Goal: Transaction & Acquisition: Purchase product/service

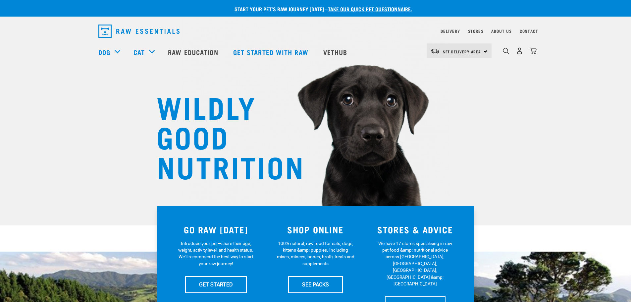
click at [476, 53] on span "Set Delivery Area" at bounding box center [462, 51] width 38 height 2
click at [465, 70] on link "[GEOGRAPHIC_DATA]" at bounding box center [459, 69] width 64 height 15
click at [520, 53] on img "dropdown navigation" at bounding box center [519, 50] width 7 height 7
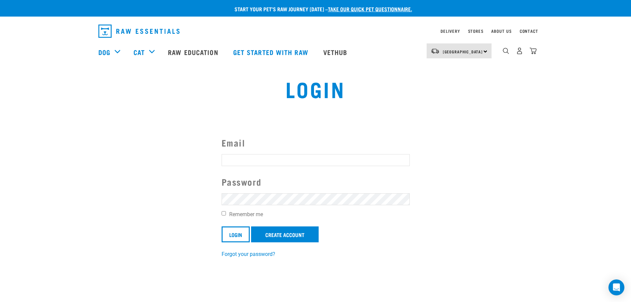
click at [248, 157] on input "Email" at bounding box center [316, 160] width 188 height 12
type input "[EMAIL_ADDRESS][DOMAIN_NAME]"
click at [243, 238] on input "Login" at bounding box center [236, 234] width 28 height 16
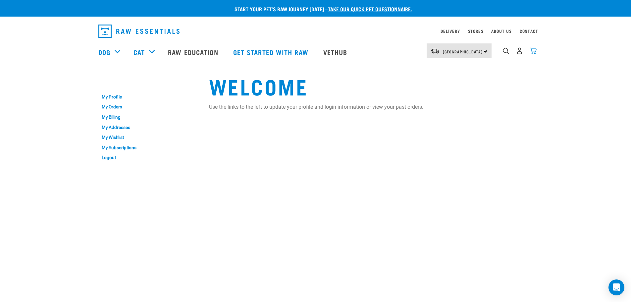
click at [531, 54] on img "dropdown navigation" at bounding box center [533, 50] width 7 height 7
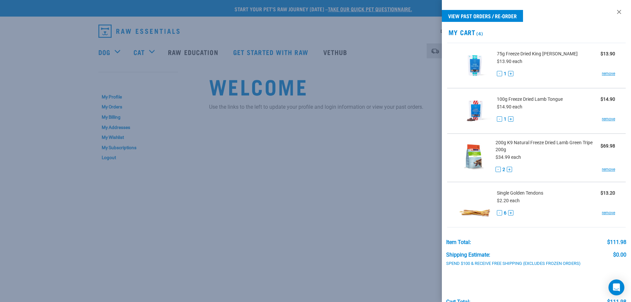
click at [518, 57] on div "$13.90 each" at bounding box center [556, 61] width 119 height 8
click at [530, 54] on span "75g Freeze Dried King [PERSON_NAME]" at bounding box center [537, 53] width 81 height 7
click at [530, 55] on span "75g Freeze Dried King Salmon" at bounding box center [537, 53] width 81 height 7
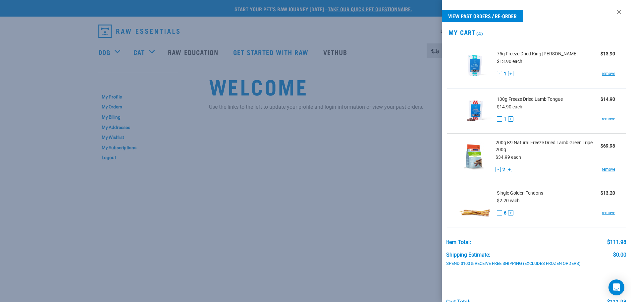
click at [531, 102] on span "100g Freeze Dried Lamb Tongue" at bounding box center [530, 99] width 66 height 7
click at [530, 96] on span "100g Freeze Dried Lamb Tongue" at bounding box center [530, 99] width 66 height 7
click at [605, 74] on link "remove" at bounding box center [608, 74] width 13 height 6
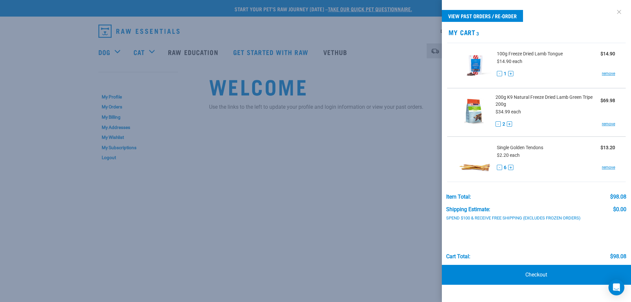
click at [621, 13] on link at bounding box center [619, 12] width 11 height 11
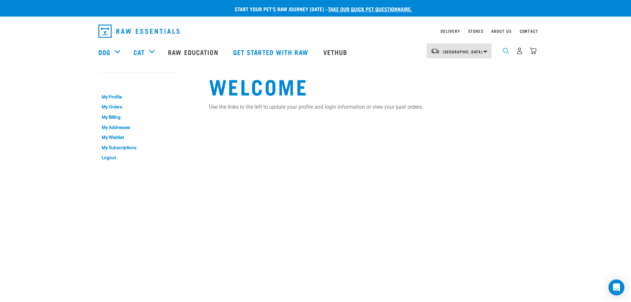
click at [506, 53] on img "dropdown navigation" at bounding box center [506, 51] width 6 height 6
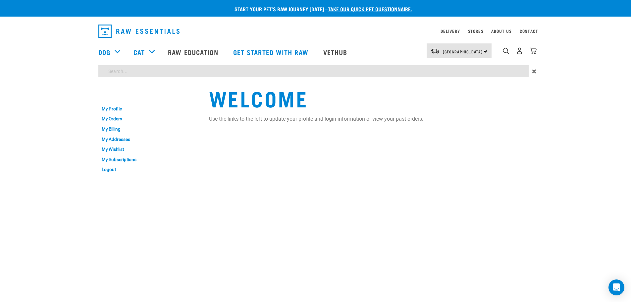
click at [158, 73] on input "search" at bounding box center [313, 71] width 430 height 12
type input "Licky mat"
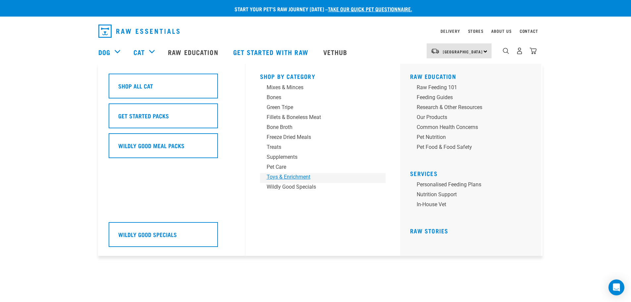
click at [277, 179] on div "Toys & Enrichment" at bounding box center [318, 177] width 103 height 8
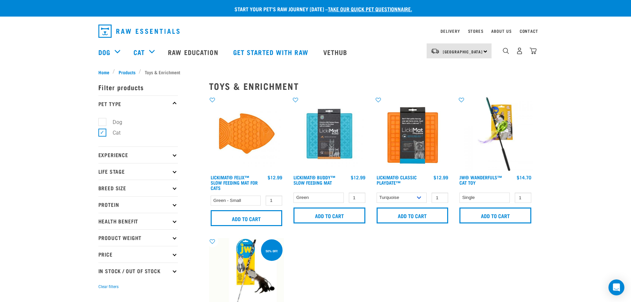
click at [401, 140] on img at bounding box center [412, 133] width 75 height 75
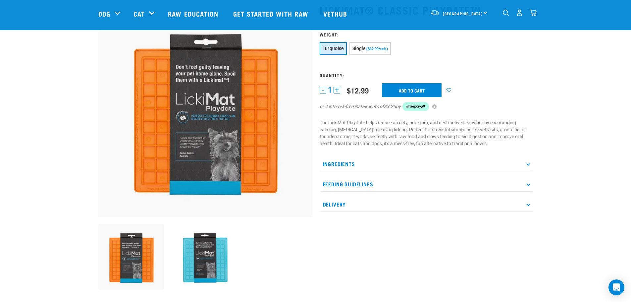
scroll to position [33, 0]
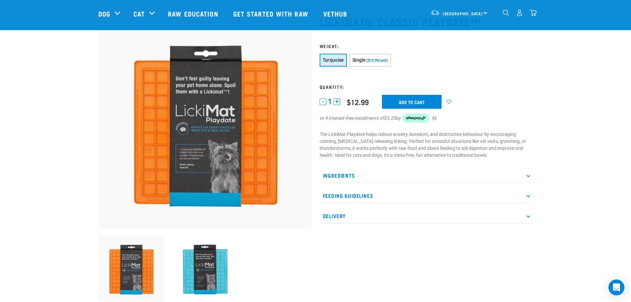
click at [361, 175] on p "Ingredients" at bounding box center [426, 175] width 213 height 15
click at [366, 203] on p "Feeding Guidelines" at bounding box center [426, 203] width 213 height 15
click at [223, 269] on img at bounding box center [205, 268] width 66 height 66
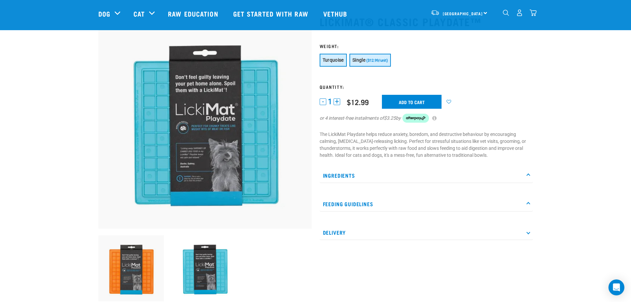
click at [384, 60] on span "($12.99/unit)" at bounding box center [377, 60] width 22 height 4
click at [339, 64] on button "Turquoise" at bounding box center [333, 60] width 27 height 13
click at [409, 105] on input "Add to cart" at bounding box center [412, 102] width 60 height 14
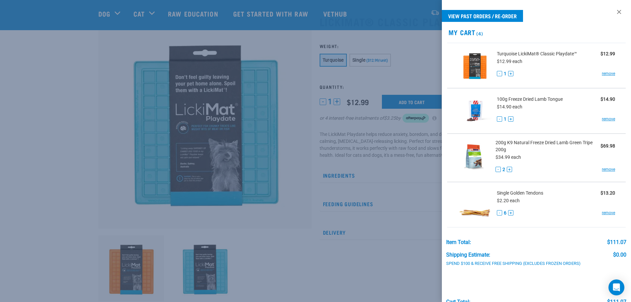
click at [527, 98] on span "100g Freeze Dried Lamb Tongue" at bounding box center [530, 99] width 66 height 7
click at [616, 13] on link at bounding box center [619, 12] width 11 height 11
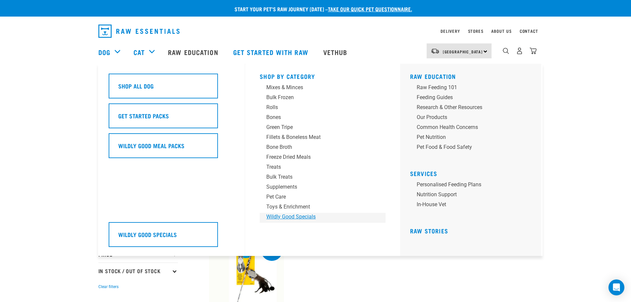
click at [279, 219] on div "Wildly Good Specials" at bounding box center [317, 217] width 103 height 8
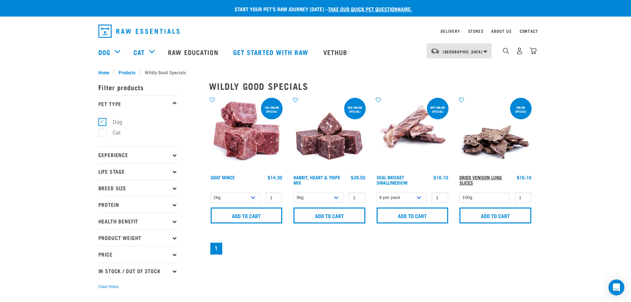
click at [489, 177] on link "Dried Venison Lung Slices" at bounding box center [480, 180] width 42 height 8
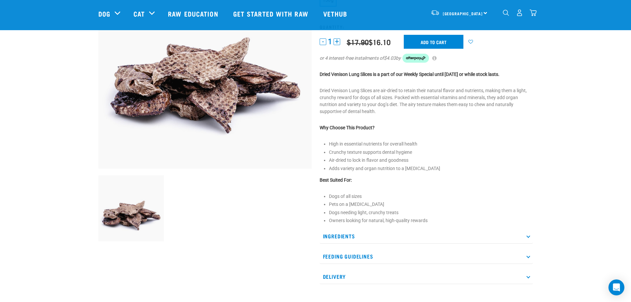
scroll to position [133, 0]
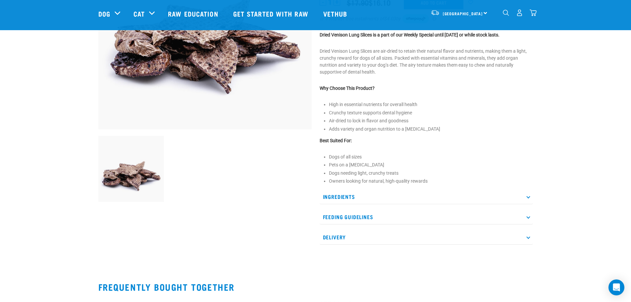
click at [528, 197] on icon at bounding box center [528, 197] width 4 height 4
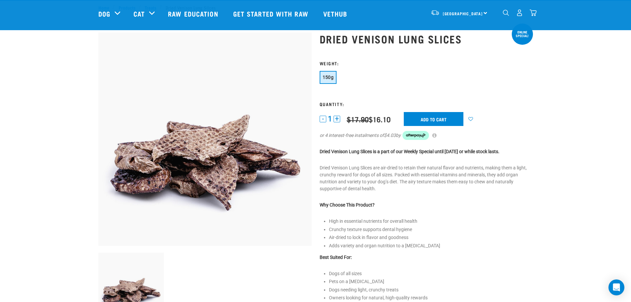
scroll to position [0, 0]
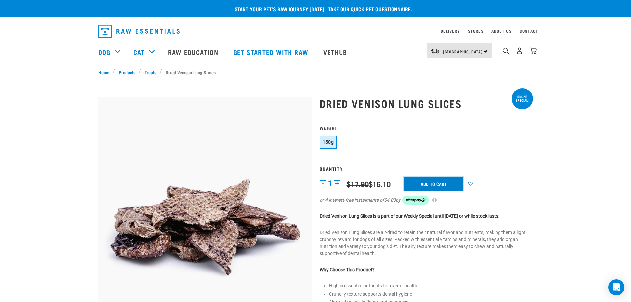
click at [422, 185] on input "Add to cart" at bounding box center [434, 184] width 60 height 14
click at [532, 54] on img "dropdown navigation" at bounding box center [533, 50] width 7 height 7
click at [533, 52] on img "dropdown navigation" at bounding box center [533, 50] width 7 height 7
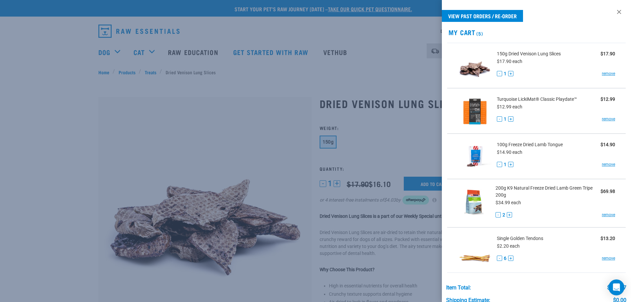
click at [604, 116] on div "- 1 + remove" at bounding box center [556, 119] width 119 height 7
click at [602, 119] on link "remove" at bounding box center [608, 119] width 13 height 6
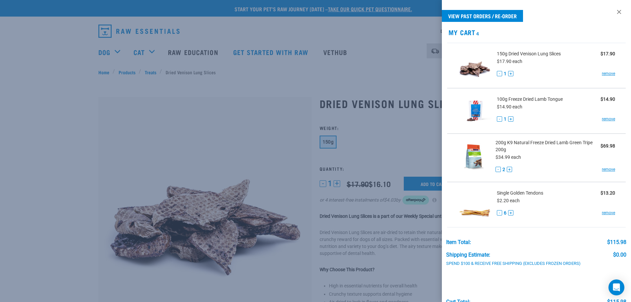
click at [498, 170] on button "-" at bounding box center [498, 169] width 5 height 5
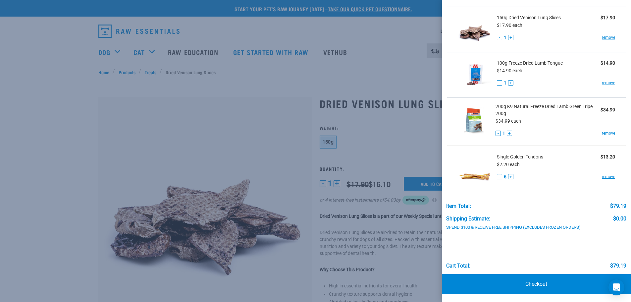
click at [126, 73] on div at bounding box center [315, 151] width 631 height 302
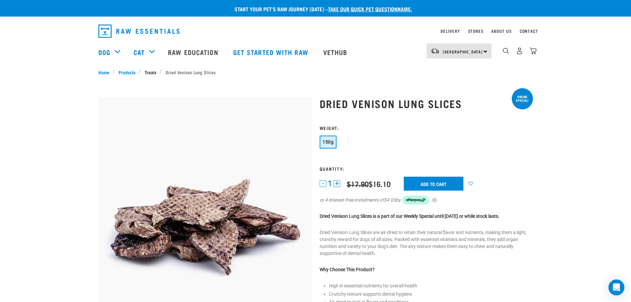
click at [150, 72] on link "Treats" at bounding box center [150, 72] width 19 height 7
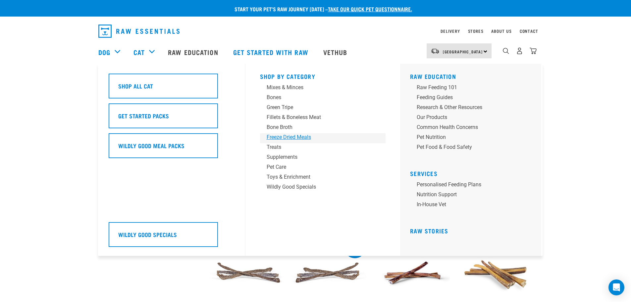
click at [292, 138] on div "Freeze Dried Meals" at bounding box center [318, 137] width 103 height 8
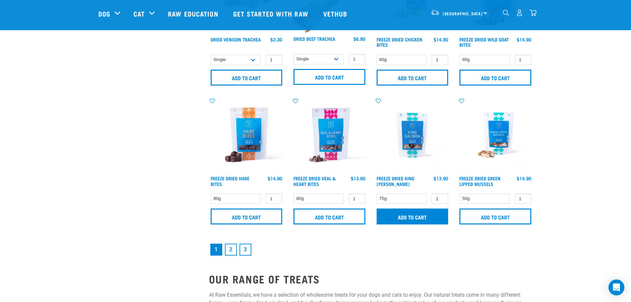
scroll to position [928, 0]
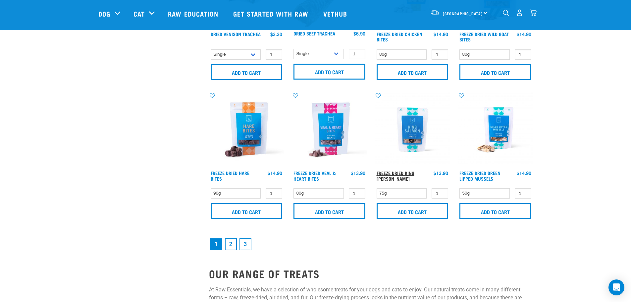
click at [403, 174] on link "Freeze Dried King [PERSON_NAME]" at bounding box center [396, 176] width 38 height 8
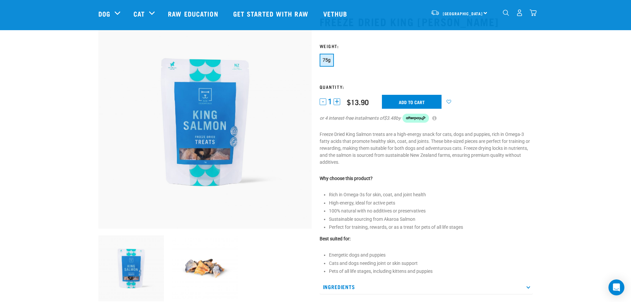
scroll to position [66, 0]
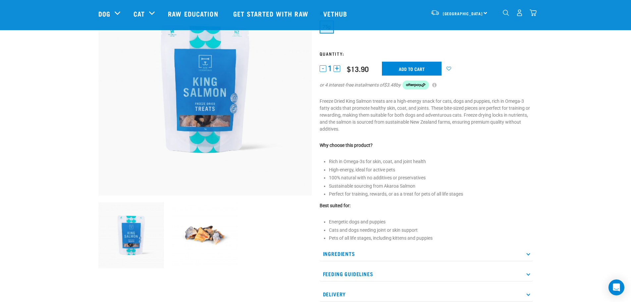
click at [528, 275] on icon at bounding box center [528, 274] width 4 height 4
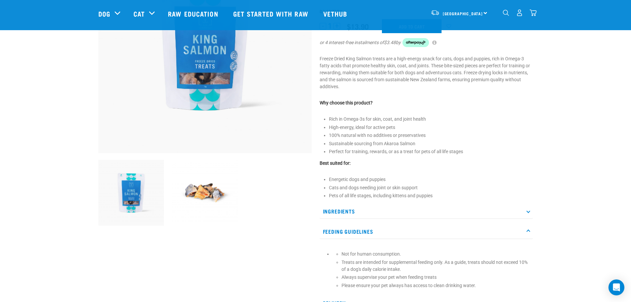
scroll to position [133, 0]
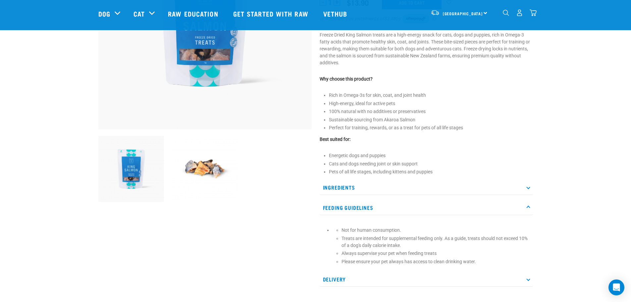
click at [346, 211] on p "Feeding Guidelines" at bounding box center [426, 207] width 213 height 15
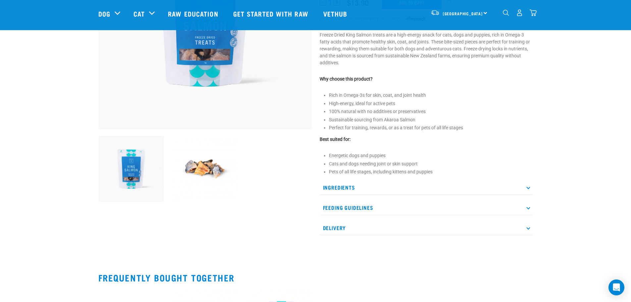
click at [350, 188] on p "Ingredients" at bounding box center [426, 187] width 213 height 15
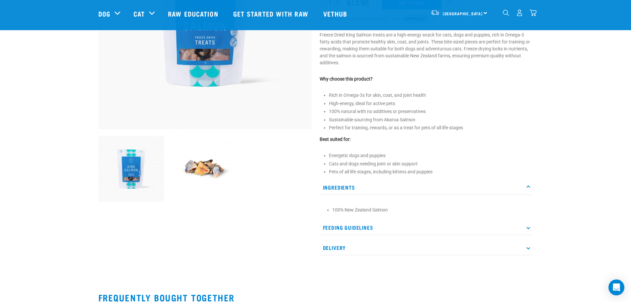
click at [353, 249] on p "Delivery" at bounding box center [426, 247] width 213 height 15
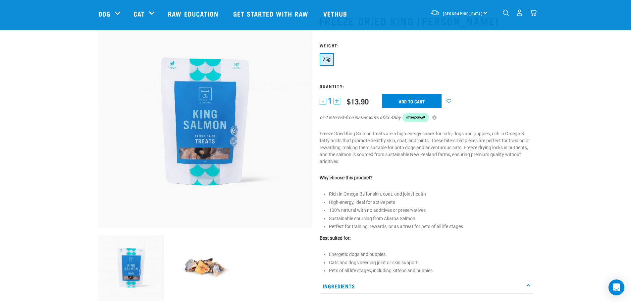
scroll to position [33, 0]
click at [403, 105] on input "Add to cart" at bounding box center [412, 102] width 60 height 14
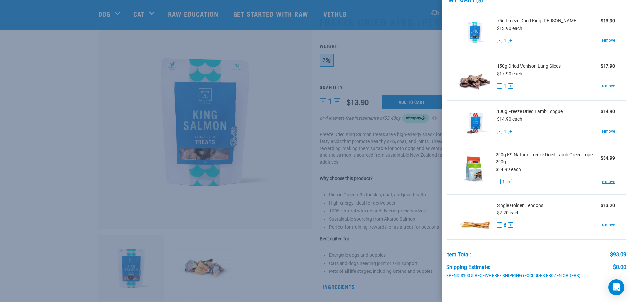
click at [289, 85] on div at bounding box center [315, 151] width 631 height 302
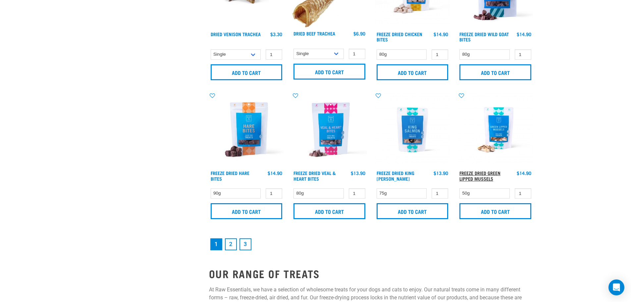
click at [474, 177] on link "Freeze Dried Green Lipped Mussels" at bounding box center [479, 176] width 41 height 8
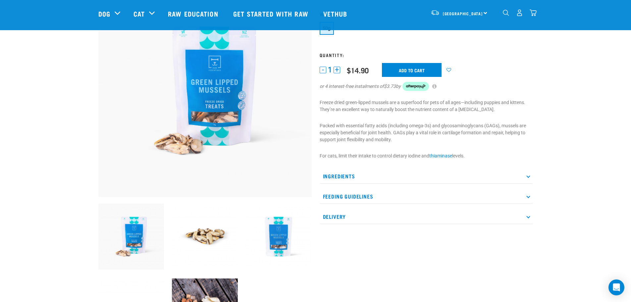
scroll to position [66, 0]
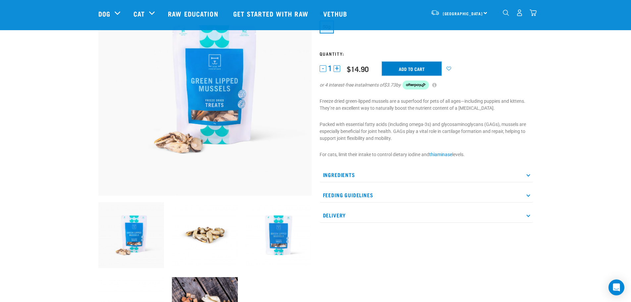
click at [405, 71] on input "Add to cart" at bounding box center [412, 69] width 60 height 14
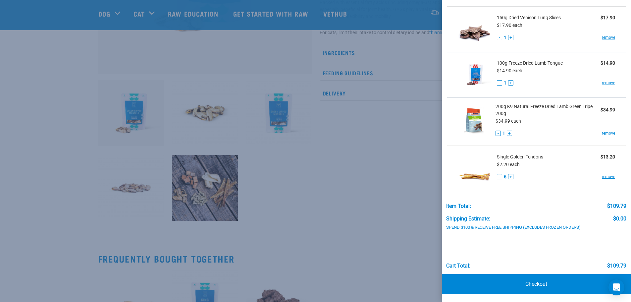
scroll to position [199, 0]
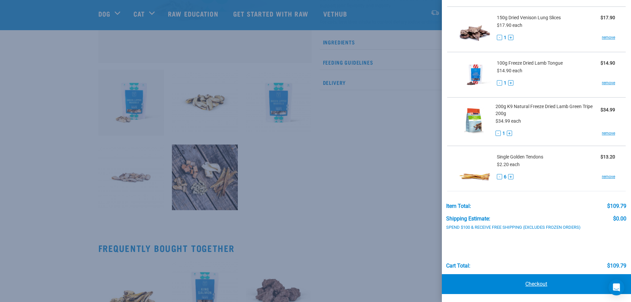
click at [530, 286] on link "Checkout" at bounding box center [536, 284] width 189 height 20
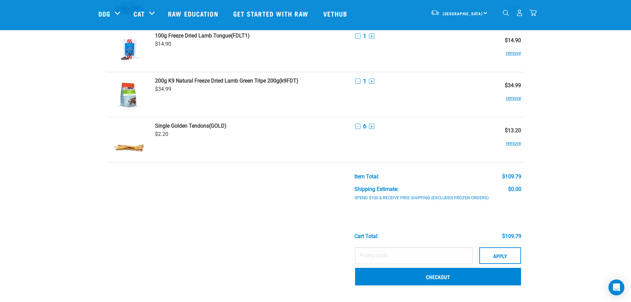
scroll to position [166, 0]
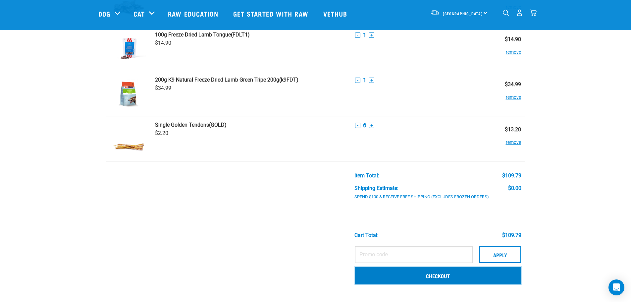
click at [418, 275] on link "Checkout" at bounding box center [438, 275] width 166 height 17
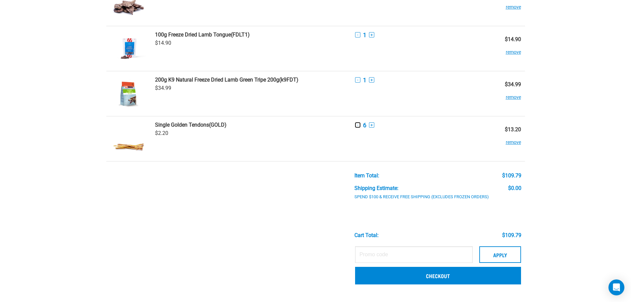
click at [358, 125] on button "-" at bounding box center [357, 124] width 5 height 5
click at [357, 126] on button "-" at bounding box center [357, 124] width 5 height 5
click at [398, 276] on link "Checkout" at bounding box center [438, 275] width 166 height 17
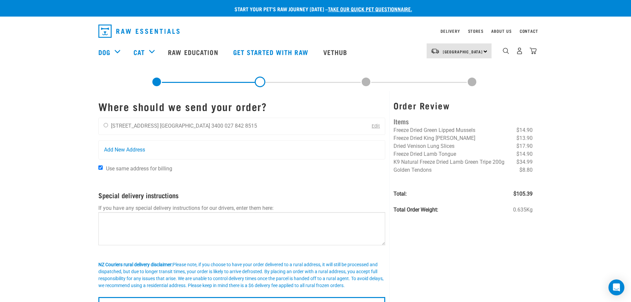
scroll to position [33, 0]
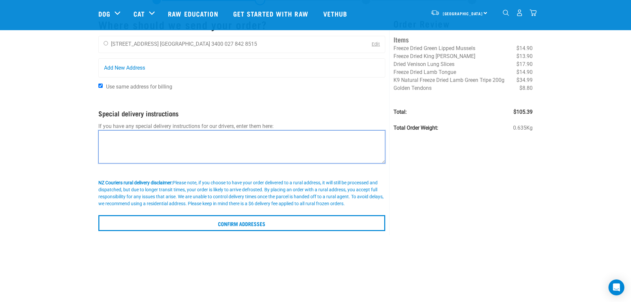
click at [121, 133] on textarea at bounding box center [241, 146] width 287 height 33
type textarea "Please leave the parcel at the front door in the basket"
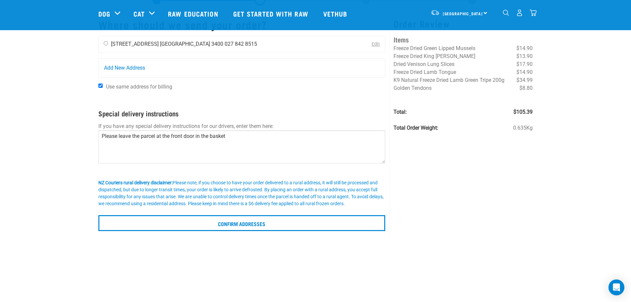
click at [128, 46] on li "5 Lancewood Court" at bounding box center [135, 44] width 48 height 6
click at [106, 45] on input "radio" at bounding box center [106, 43] width 4 height 4
radio input "true"
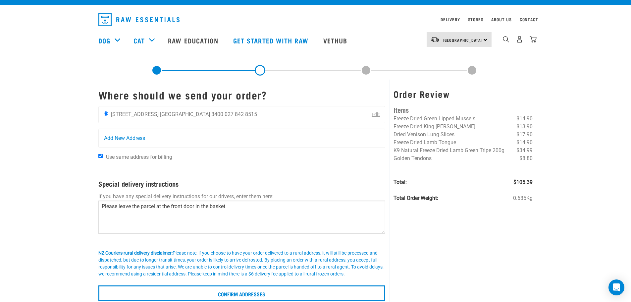
scroll to position [0, 0]
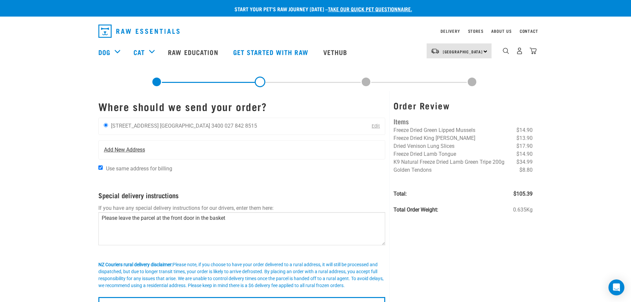
click at [115, 151] on span "Add New Address" at bounding box center [124, 150] width 41 height 8
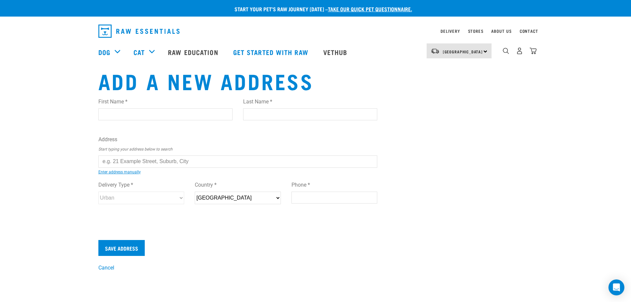
click at [105, 163] on input "text" at bounding box center [237, 161] width 279 height 12
click at [106, 166] on ul "[STREET_ADDRESS], Feilding [STREET_ADDRESS] [STREET_ADDRESS][GEOGRAPHIC_DATA] […" at bounding box center [106, 166] width 0 height 0
type input "[STREET_ADDRESS]"
type input "Matamata"
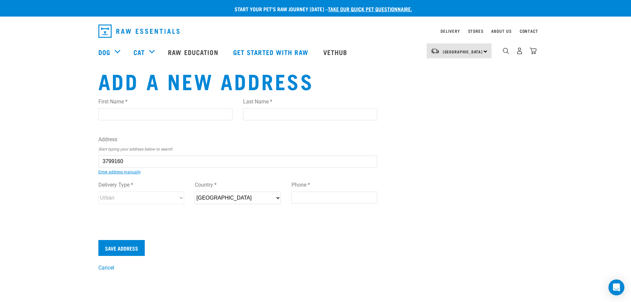
type input "[GEOGRAPHIC_DATA]"
select select "WKO"
type input "3400"
select select "Urban"
type input "5 Lancewood Court, Matamata 3400"
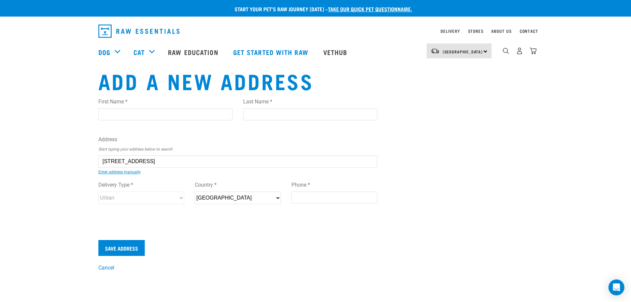
click at [302, 198] on input "Phone *" at bounding box center [335, 197] width 86 height 12
type input "0278428515"
type input "Yoli"
type input "Perring"
type input "Matamata"
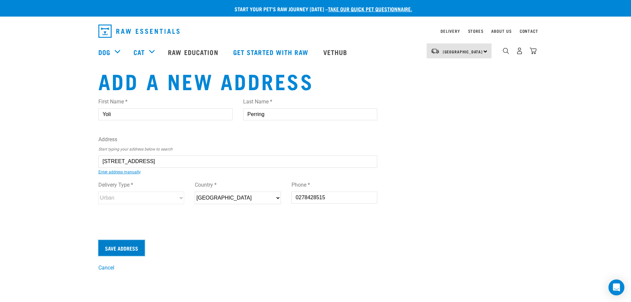
click at [126, 250] on input "Save Address" at bounding box center [121, 248] width 46 height 16
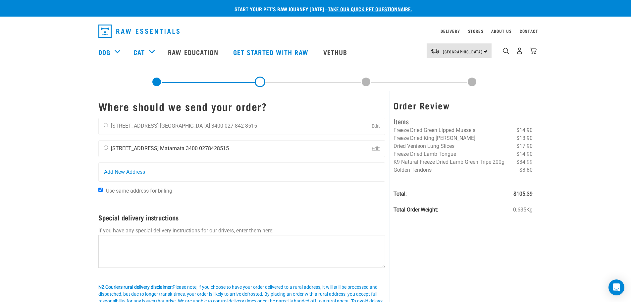
click at [105, 148] on input "radio" at bounding box center [106, 147] width 4 height 4
radio input "true"
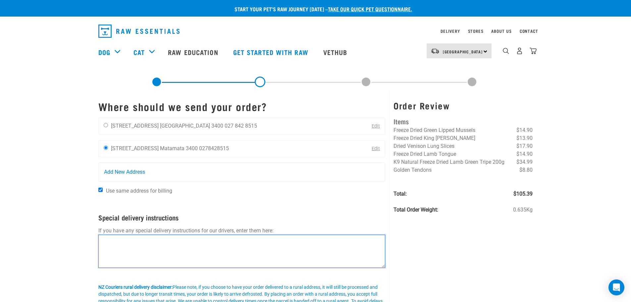
click at [133, 245] on textarea at bounding box center [241, 251] width 287 height 33
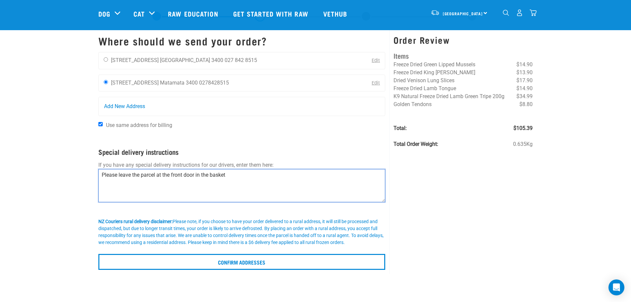
scroll to position [33, 0]
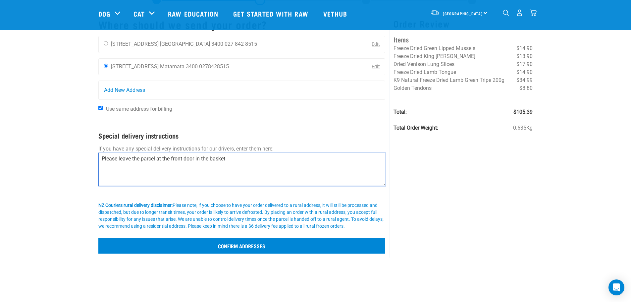
type textarea "Please leave the parcel at the front door in the basket"
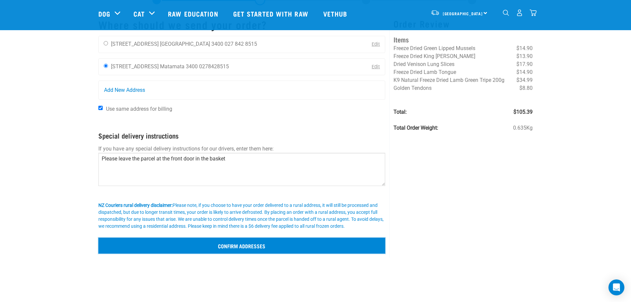
click at [227, 241] on input "Confirm addresses" at bounding box center [241, 246] width 287 height 16
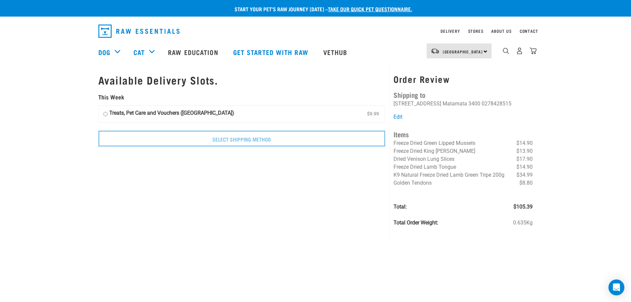
click at [107, 113] on input "Treats, Pet Care and Vouchers (North Island) $9.99" at bounding box center [105, 114] width 4 height 10
radio input "true"
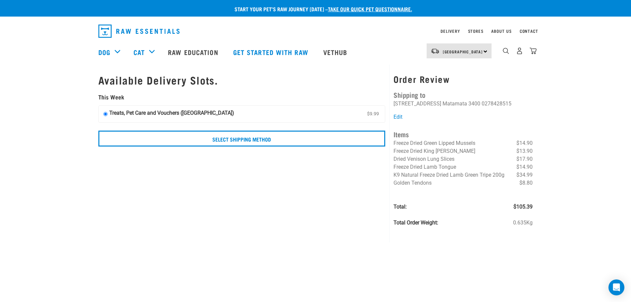
click at [105, 113] on input "Treats, Pet Care and Vouchers (North Island) $9.99" at bounding box center [105, 114] width 4 height 10
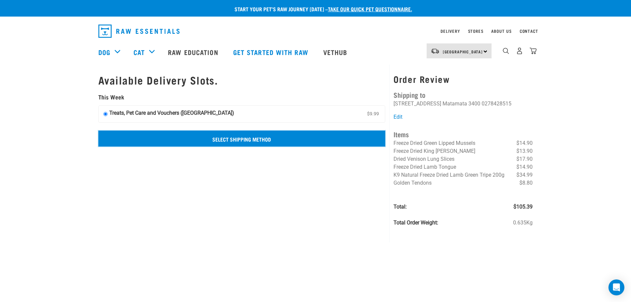
click at [258, 140] on input "Select Shipping Method" at bounding box center [241, 139] width 287 height 16
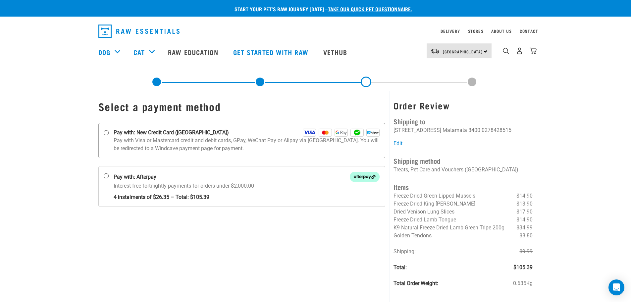
click at [107, 133] on input "Pay with: New Credit Card ([GEOGRAPHIC_DATA])" at bounding box center [105, 132] width 5 height 5
radio input "true"
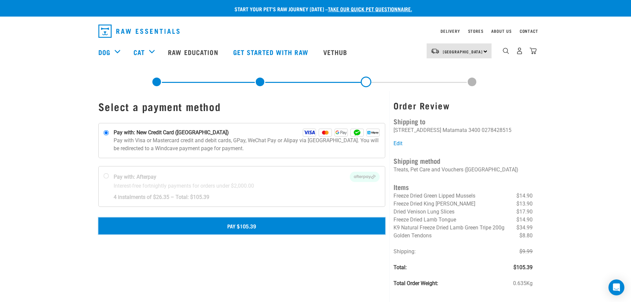
click at [174, 225] on button "Pay $105.39" at bounding box center [241, 225] width 287 height 17
